Goal: Transaction & Acquisition: Purchase product/service

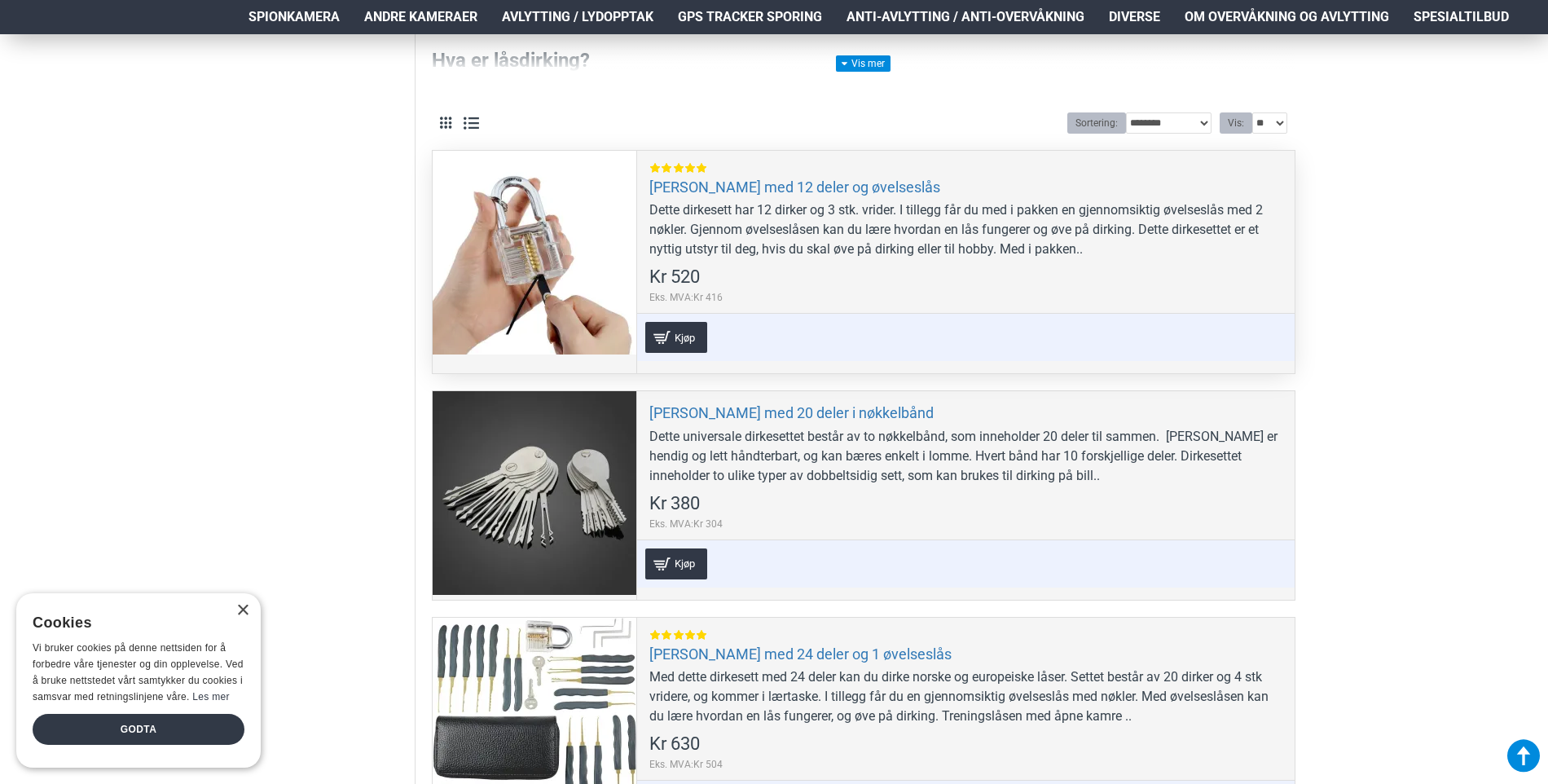
scroll to position [326, 0]
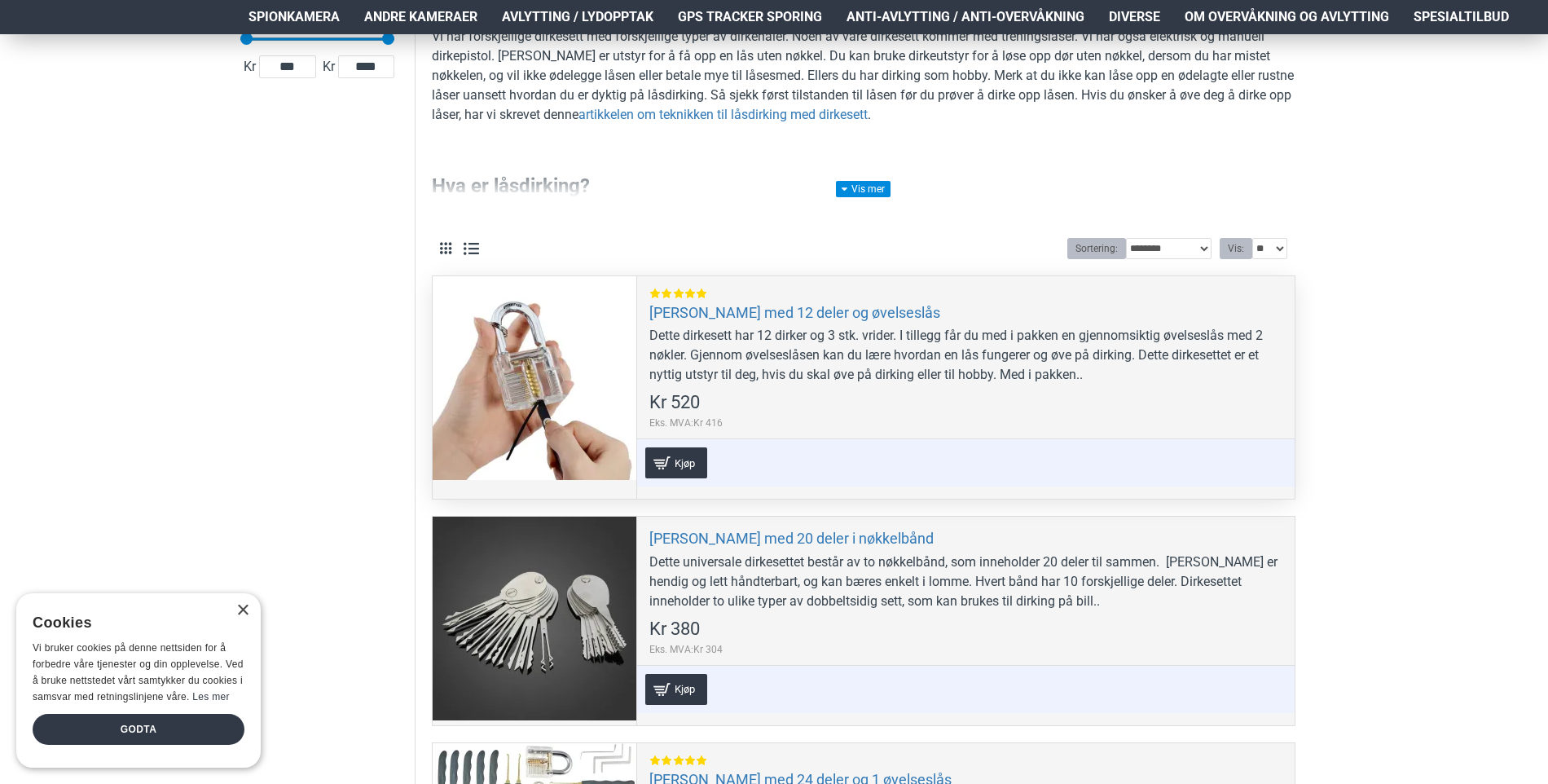
click at [567, 361] on div at bounding box center [534, 378] width 204 height 204
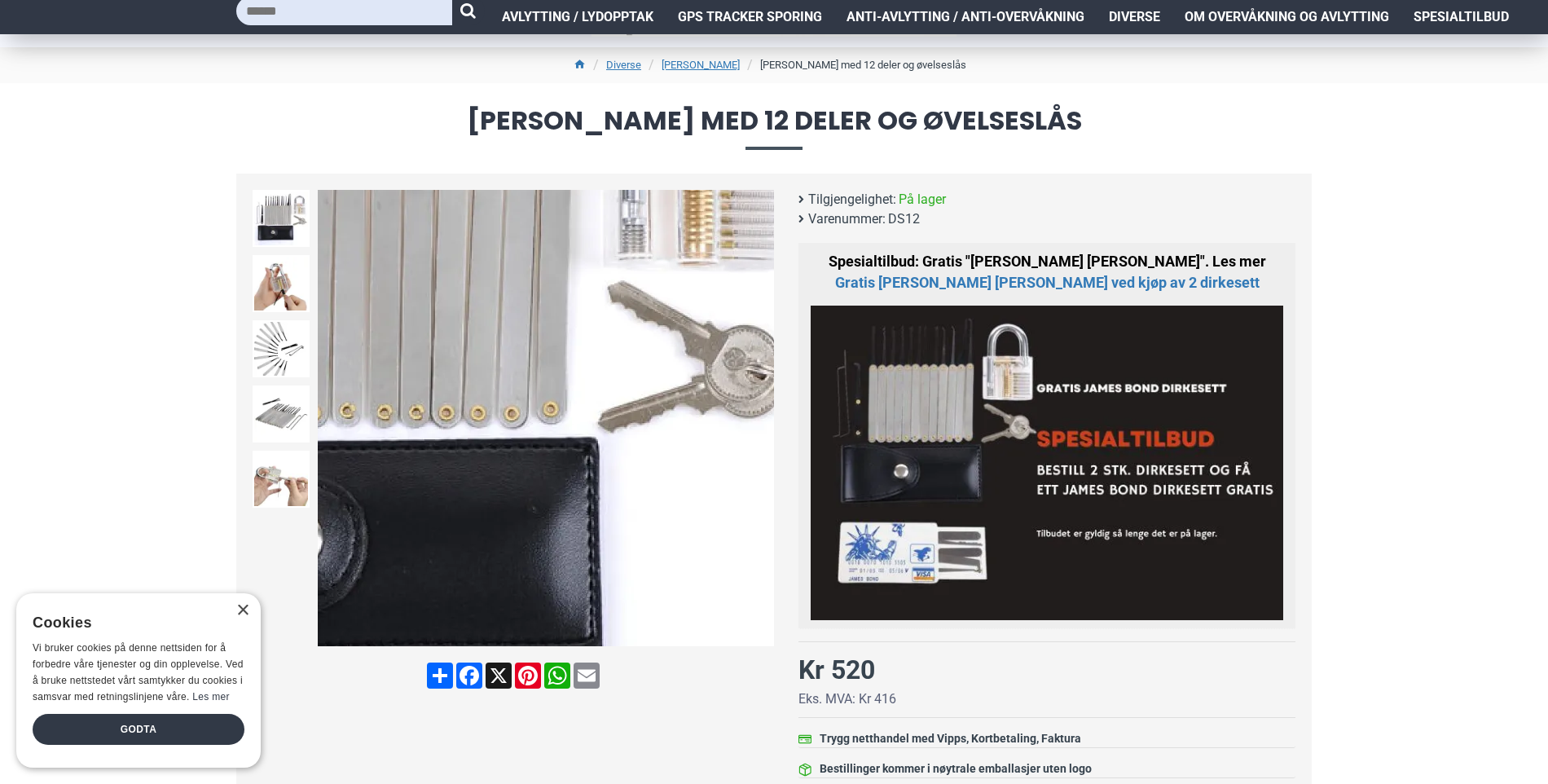
scroll to position [81, 0]
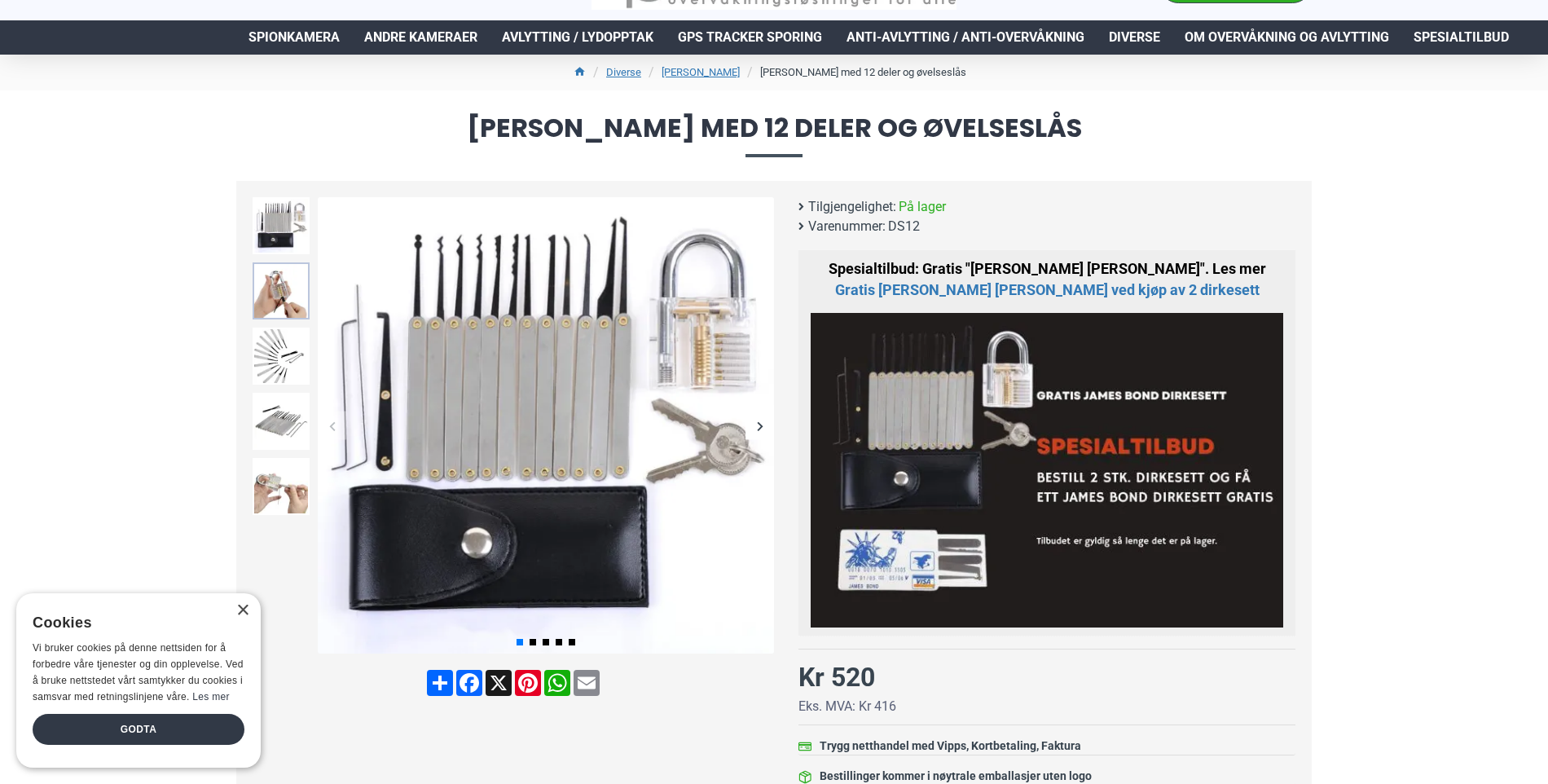
click at [290, 298] on img at bounding box center [280, 290] width 57 height 57
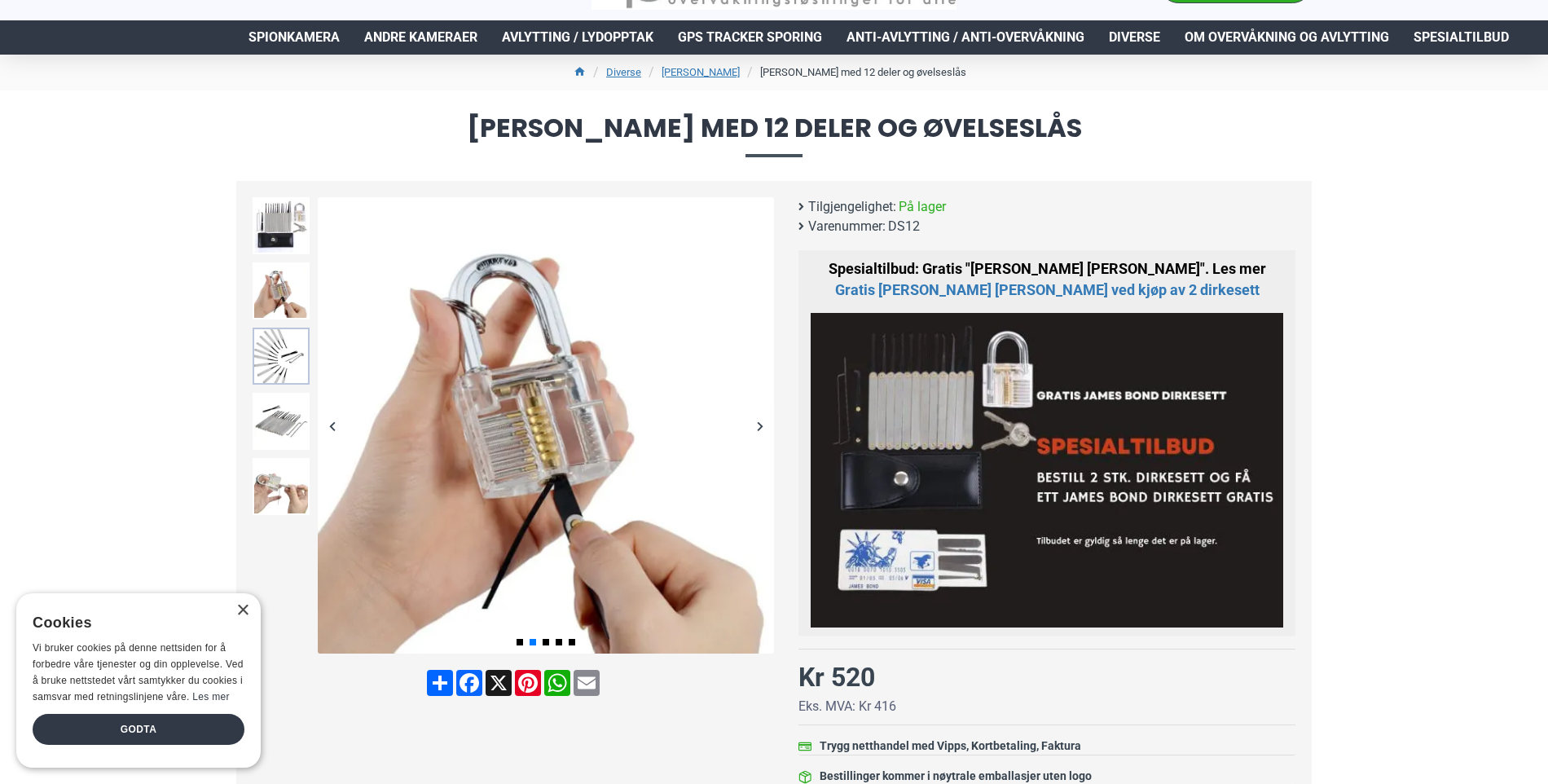
click at [278, 337] on img at bounding box center [280, 356] width 57 height 57
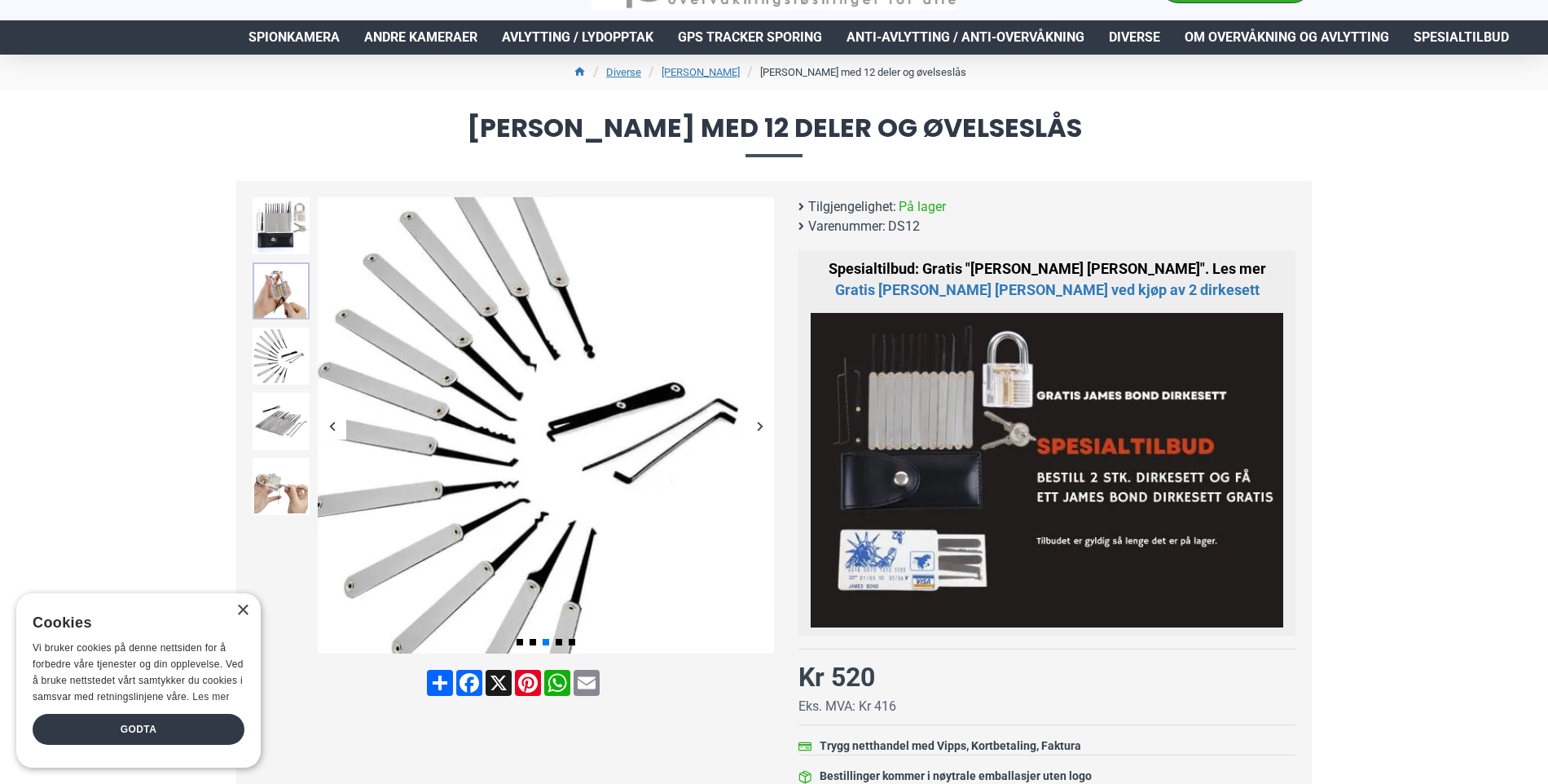
click at [287, 292] on img at bounding box center [280, 290] width 57 height 57
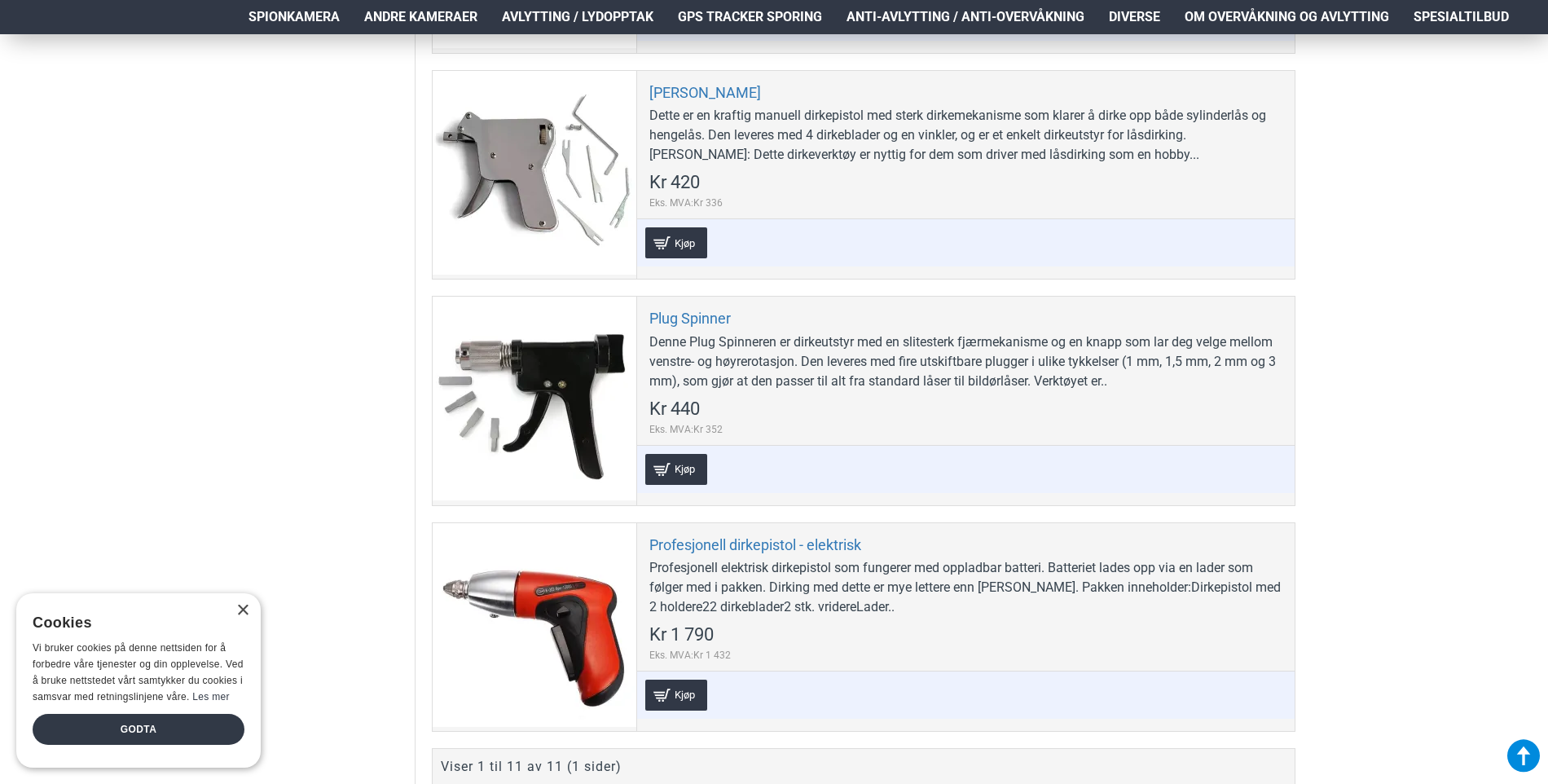
scroll to position [2363, 0]
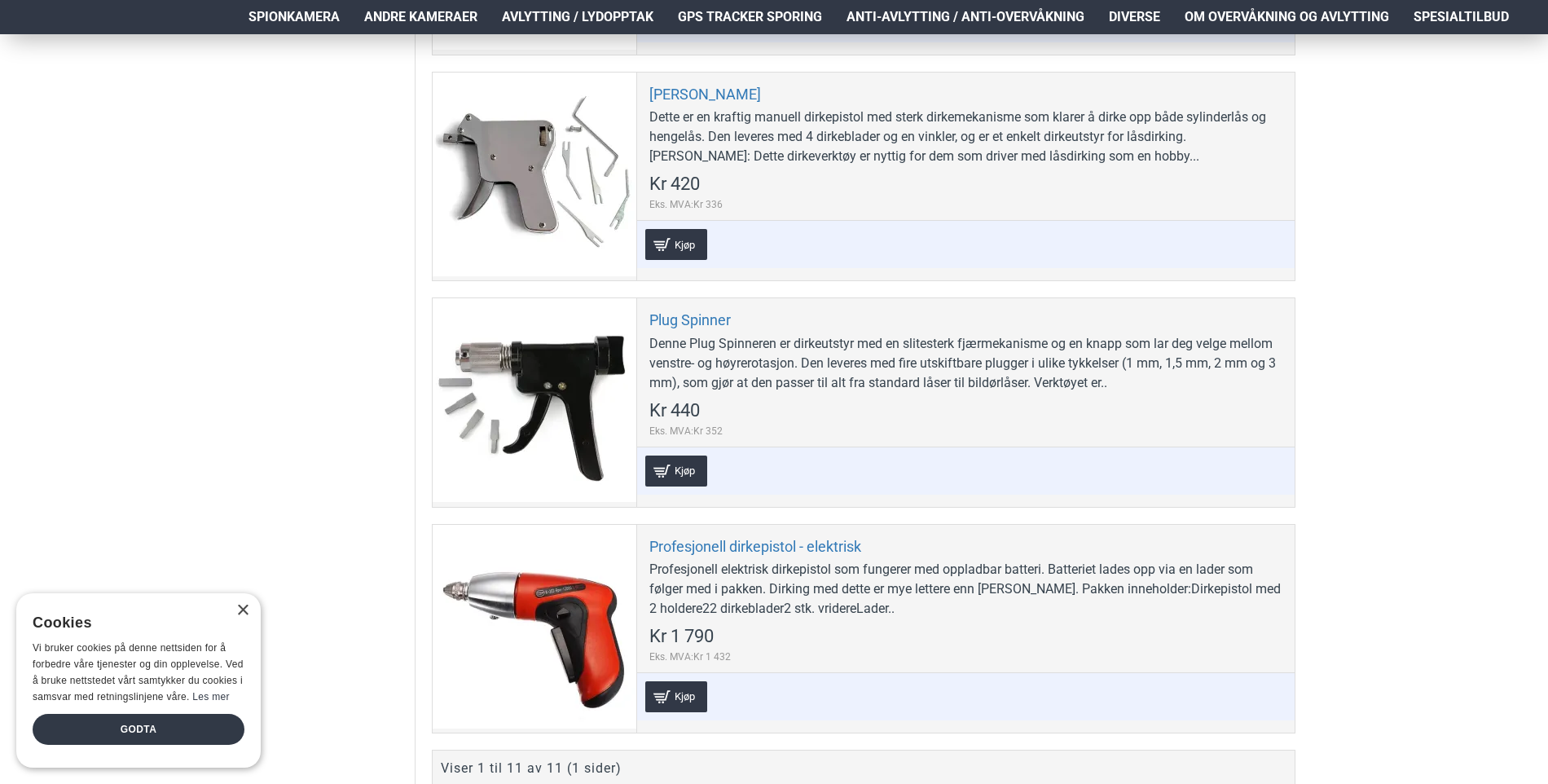
drag, startPoint x: 52, startPoint y: 366, endPoint x: 61, endPoint y: 365, distance: 9.1
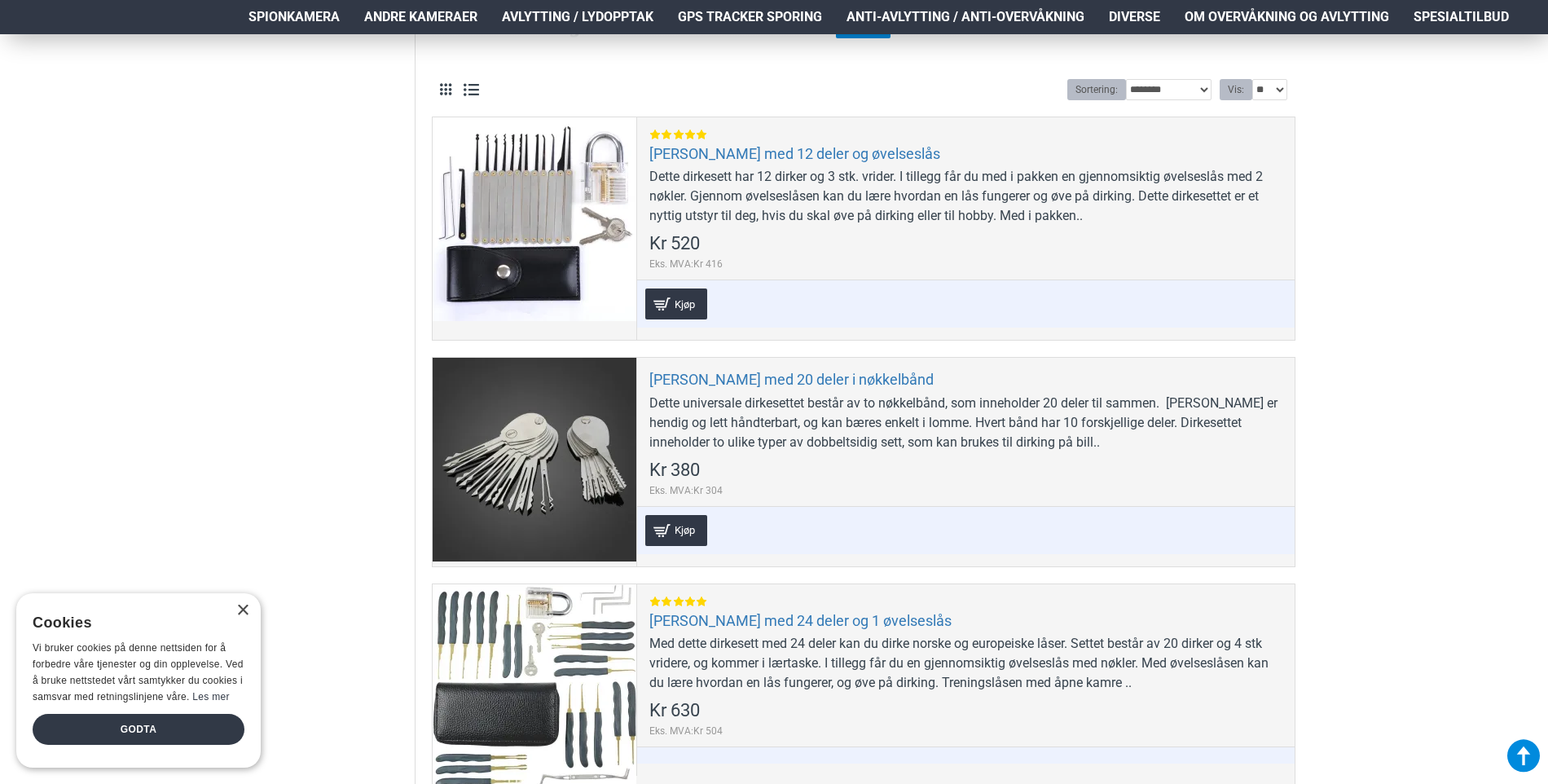
scroll to position [0, 0]
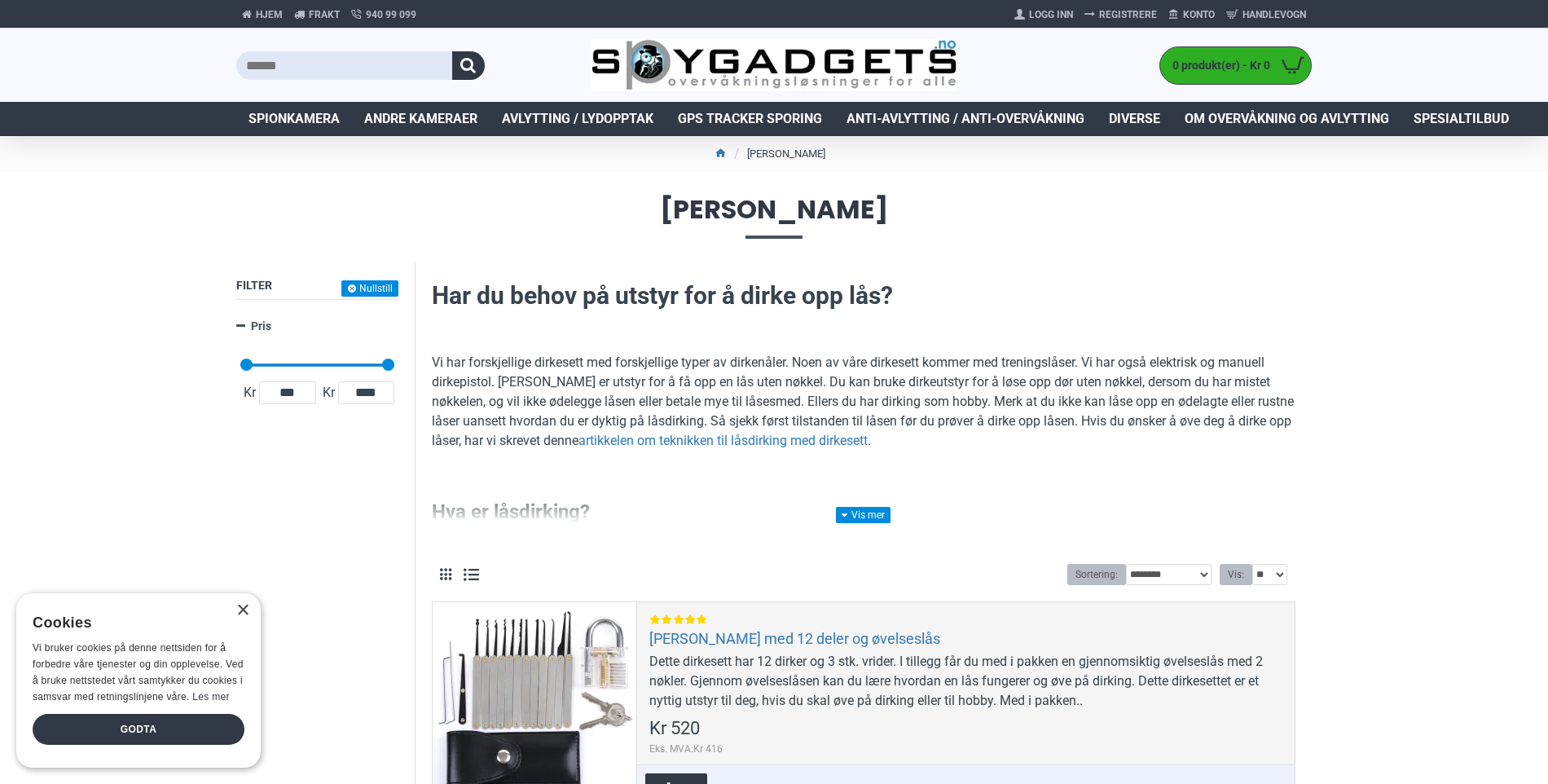
drag, startPoint x: 334, startPoint y: 300, endPoint x: 356, endPoint y: 114, distance: 187.3
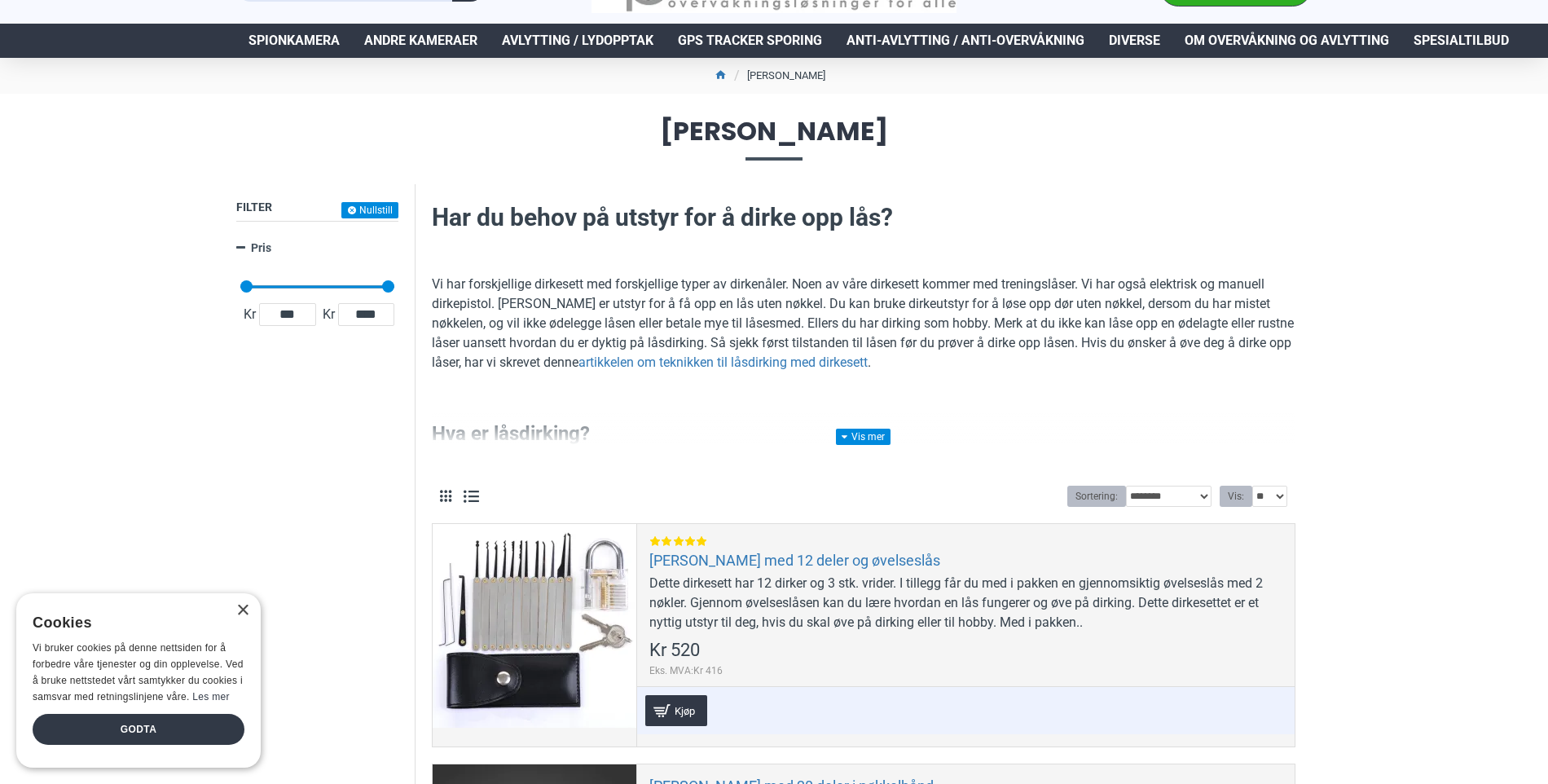
scroll to position [81, 0]
